Goal: Task Accomplishment & Management: Use online tool/utility

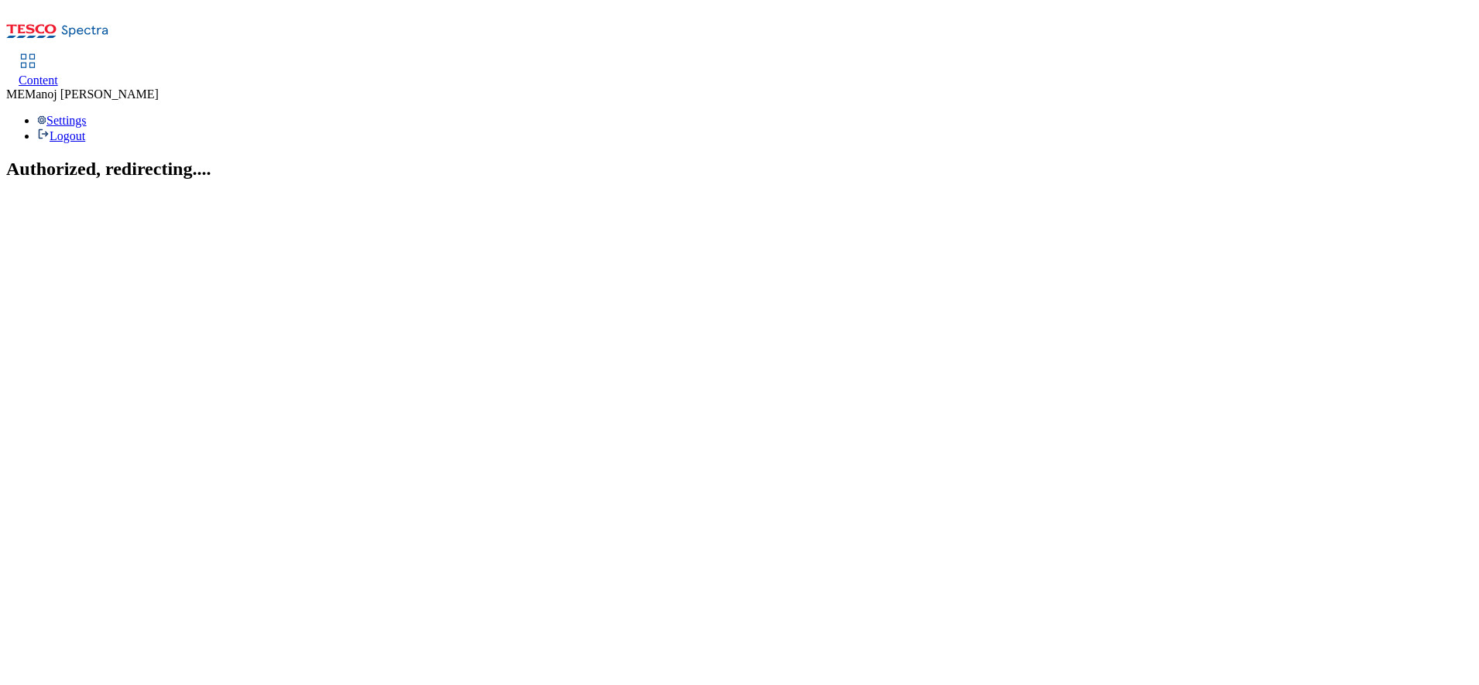
click at [58, 74] on span "Content" at bounding box center [38, 80] width 39 height 13
select select "ighs-sk"
